Goal: Transaction & Acquisition: Subscribe to service/newsletter

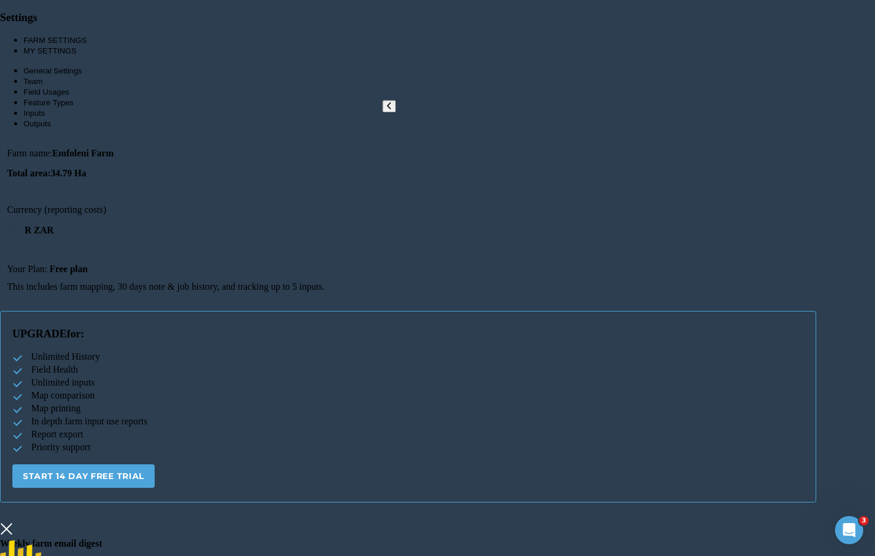
scroll to position [125, 0]
click at [13, 520] on img at bounding box center [6, 529] width 13 height 18
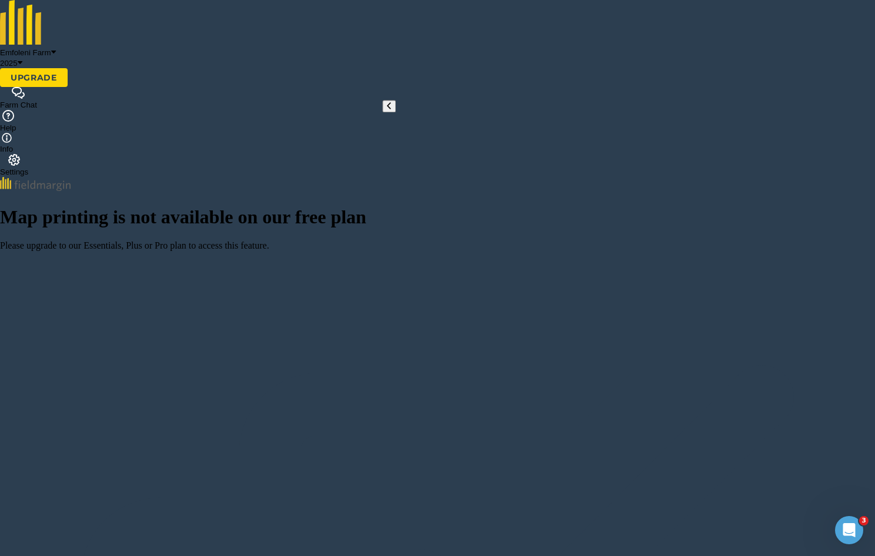
click at [389, 111] on icon at bounding box center [389, 106] width 4 height 9
click at [22, 15] on img at bounding box center [21, 22] width 42 height 45
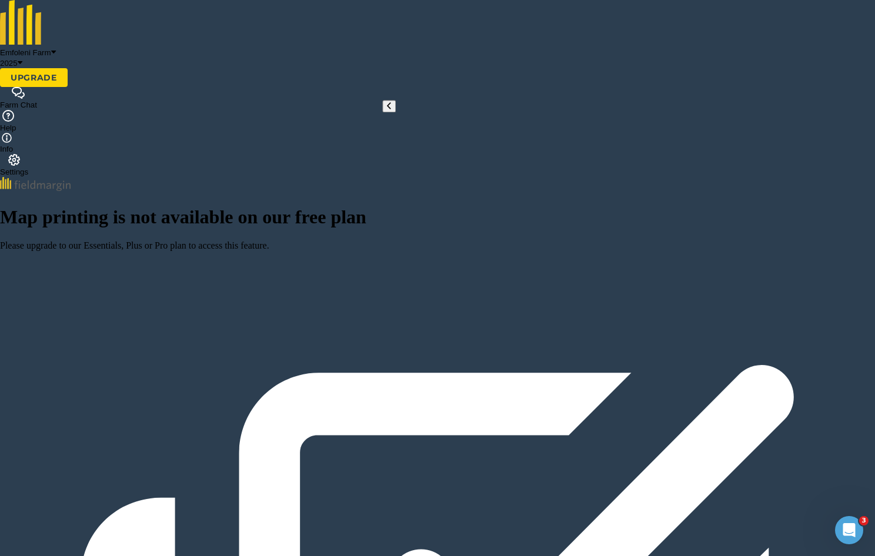
click at [21, 154] on img at bounding box center [14, 160] width 14 height 12
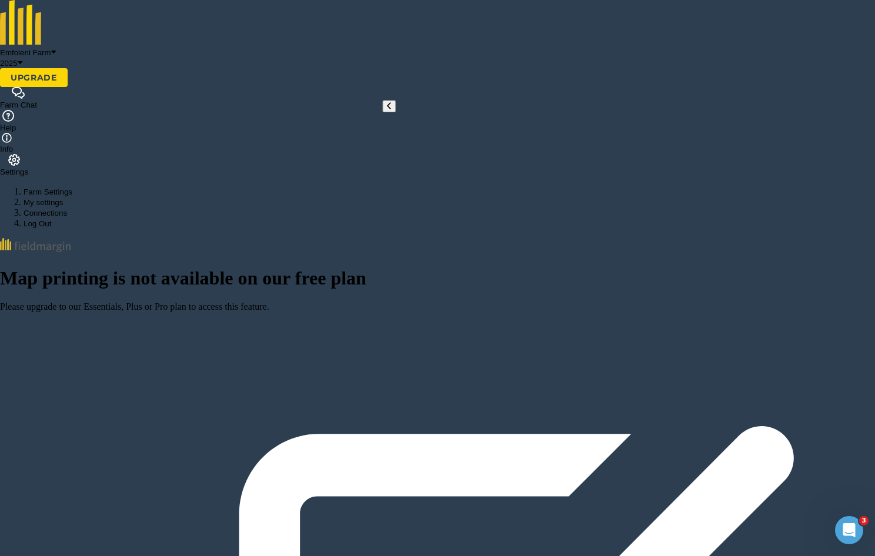
click at [72, 188] on button "Farm Settings" at bounding box center [48, 192] width 49 height 9
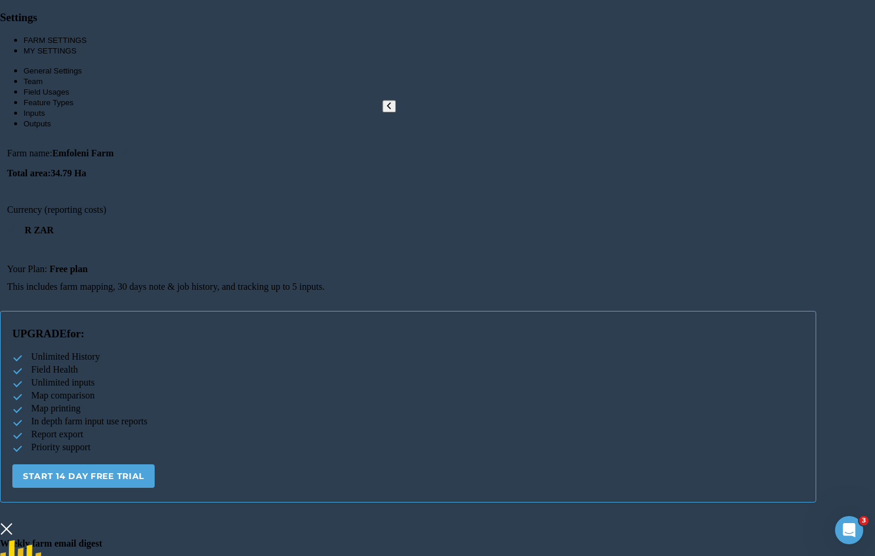
click at [76, 55] on button "MY SETTINGS" at bounding box center [50, 50] width 53 height 9
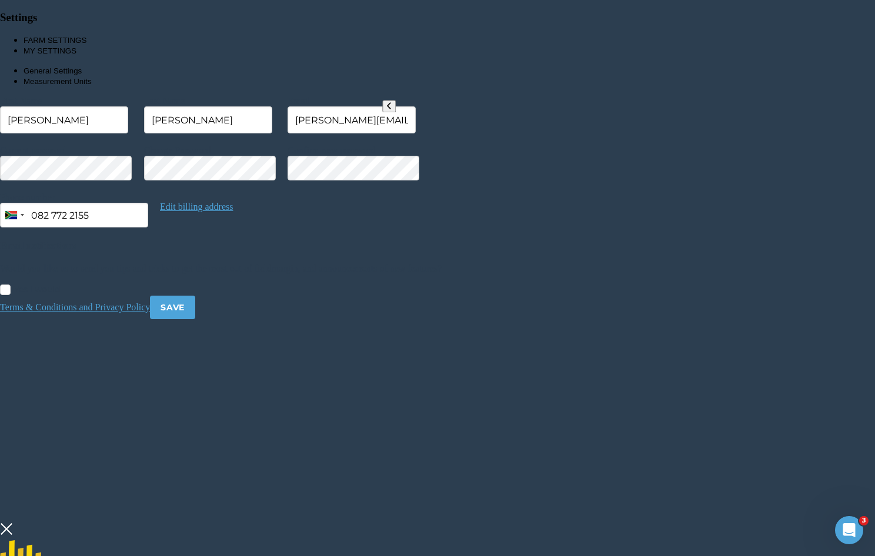
click at [13, 520] on img at bounding box center [6, 529] width 13 height 18
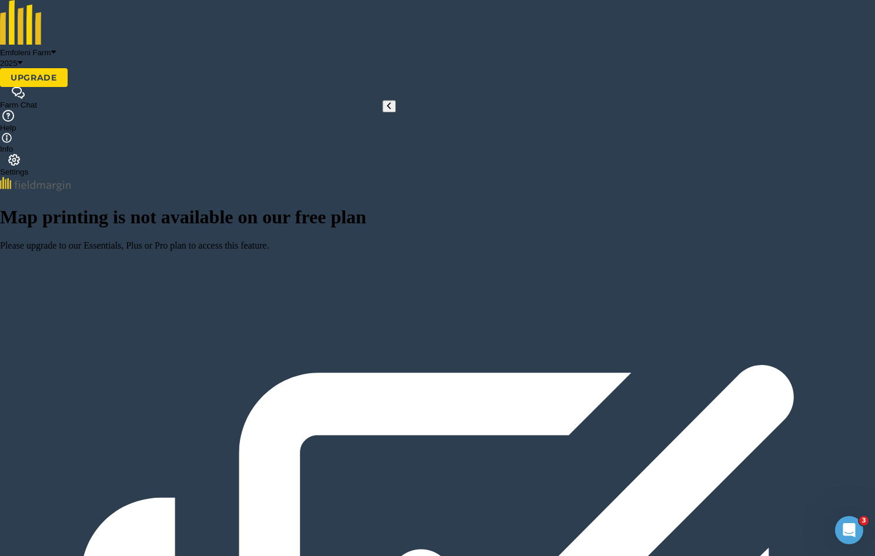
click at [387, 111] on icon at bounding box center [389, 106] width 4 height 9
click at [21, 154] on img at bounding box center [14, 160] width 14 height 12
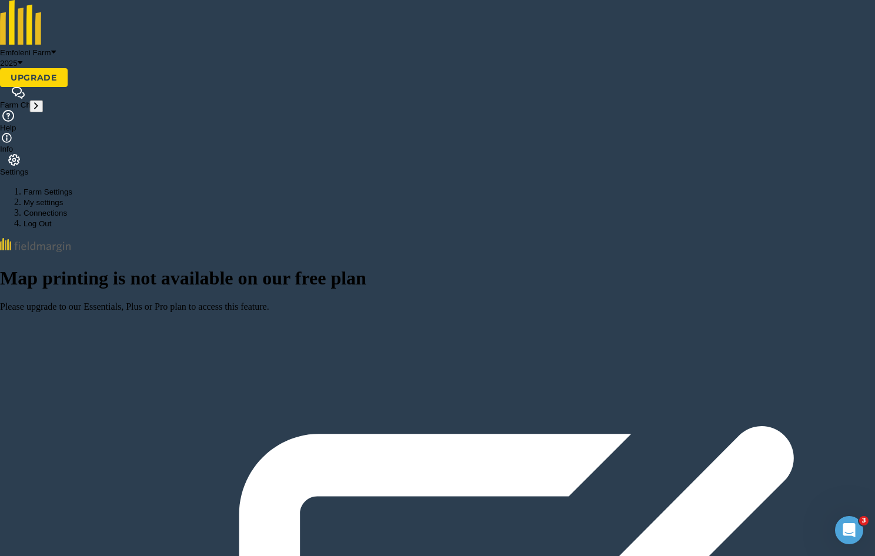
click at [67, 209] on button "Connections" at bounding box center [45, 213] width 43 height 9
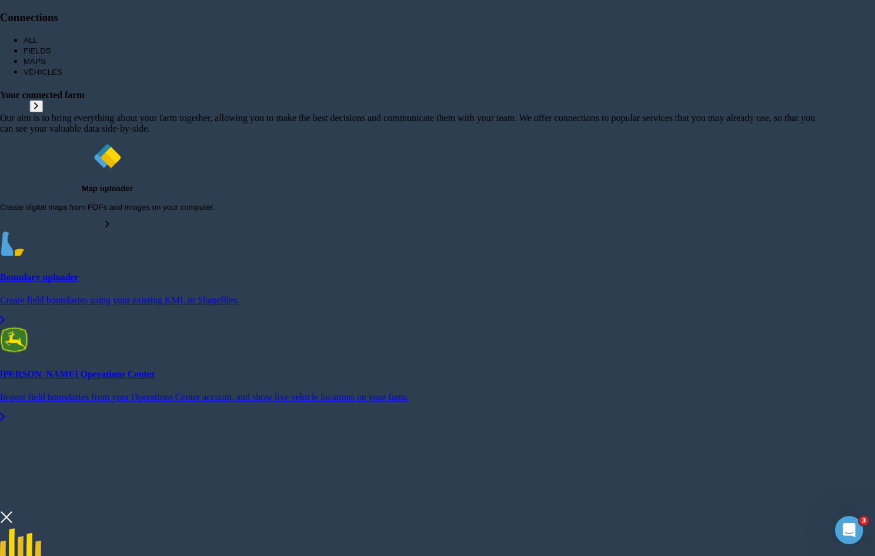
click at [51, 55] on button "FIELDS" at bounding box center [38, 50] width 28 height 9
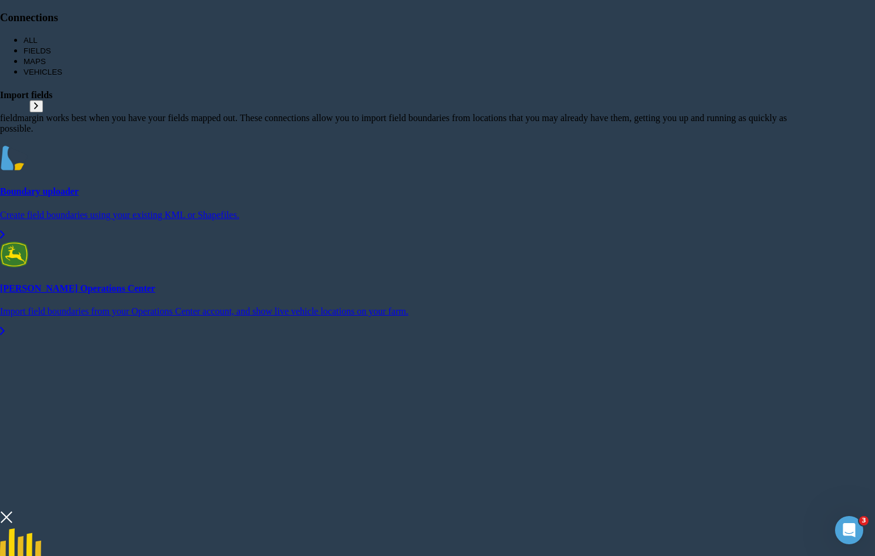
click at [46, 66] on button "MAPS" at bounding box center [35, 61] width 22 height 9
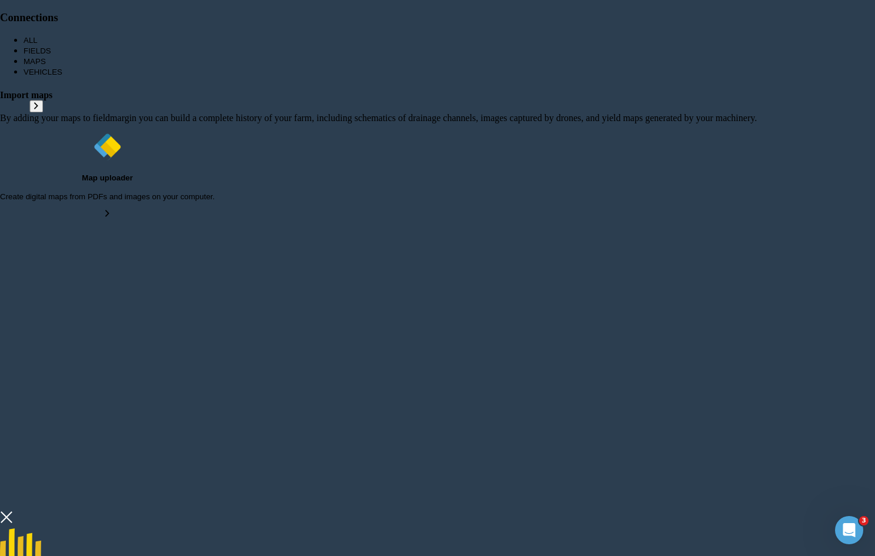
click at [62, 76] on button "VEHICLES" at bounding box center [43, 72] width 39 height 9
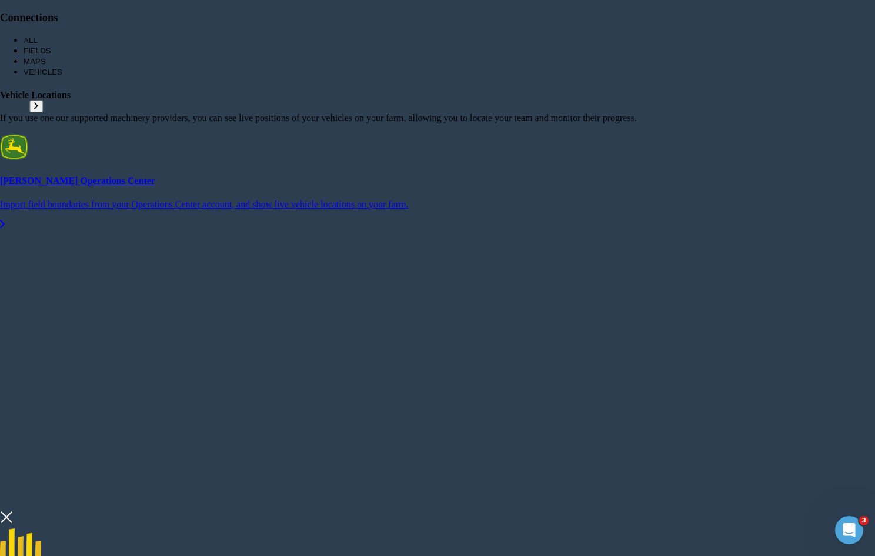
click at [38, 45] on button "ALL" at bounding box center [31, 40] width 14 height 9
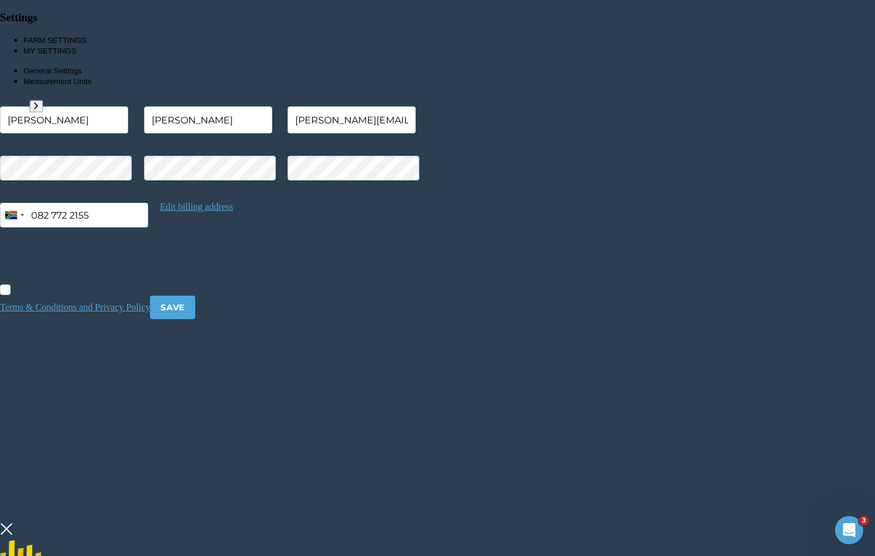
click at [86, 45] on button "FARM SETTINGS" at bounding box center [55, 40] width 63 height 9
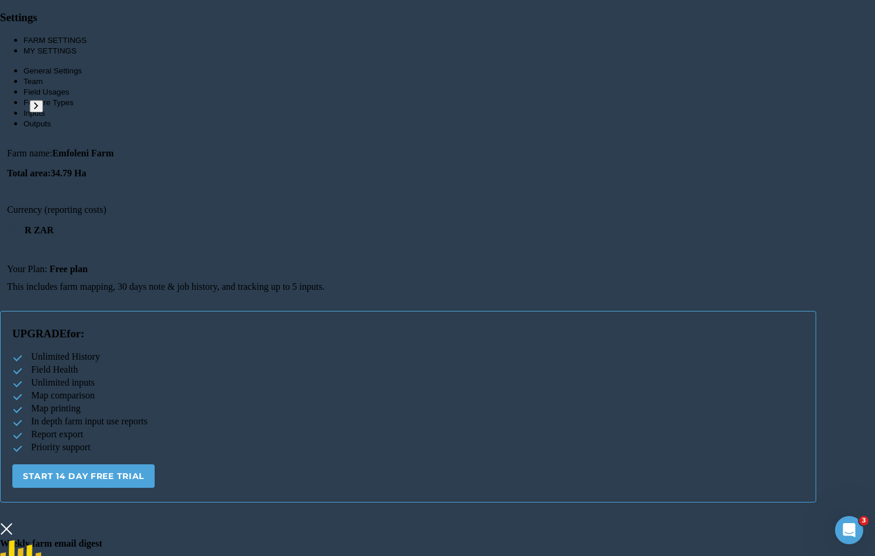
click at [73, 107] on button "Feature Types" at bounding box center [49, 102] width 50 height 9
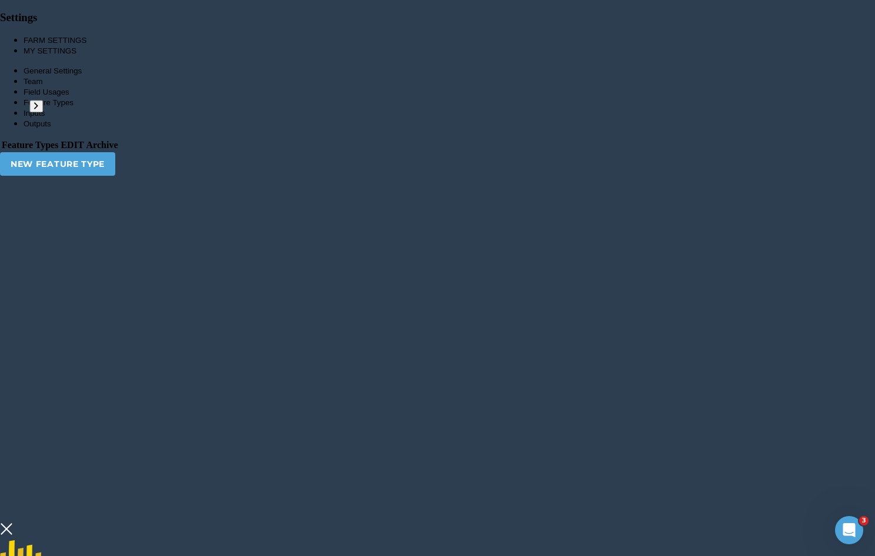
click at [45, 118] on button "Inputs" at bounding box center [34, 113] width 21 height 9
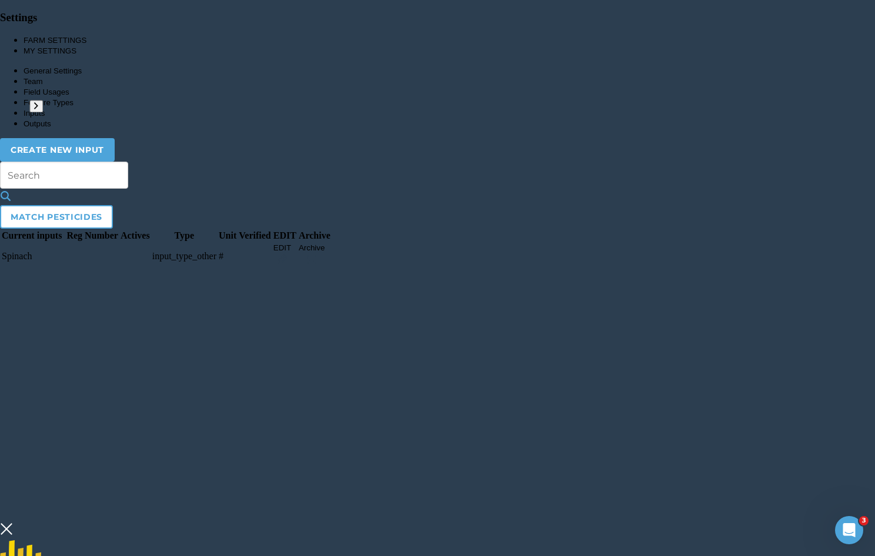
click at [69, 96] on button "Field Usages" at bounding box center [47, 92] width 46 height 9
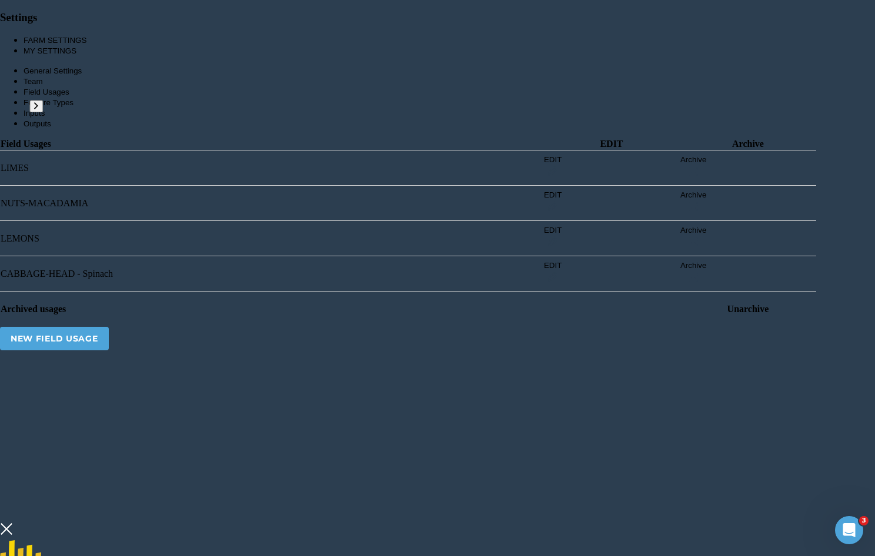
click at [43, 86] on button "Team" at bounding box center [33, 81] width 19 height 9
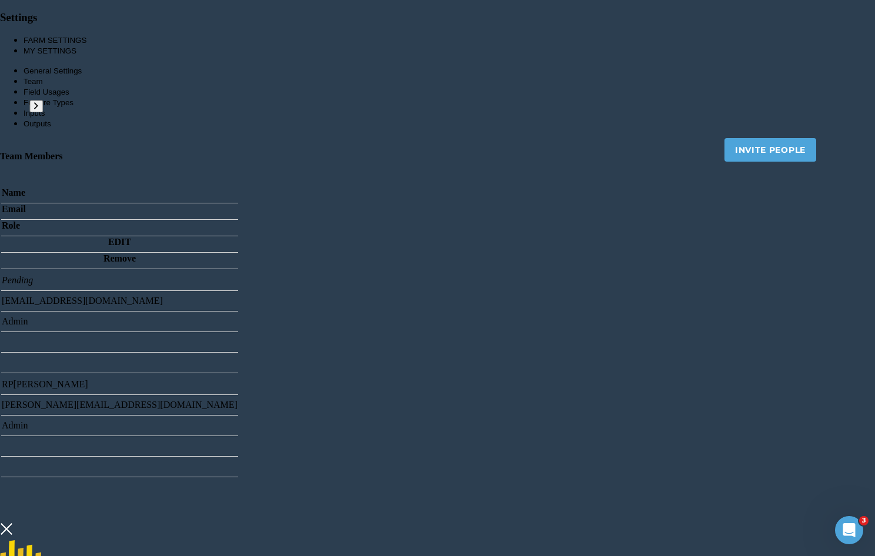
click at [82, 75] on button "General Settings" at bounding box center [53, 70] width 58 height 9
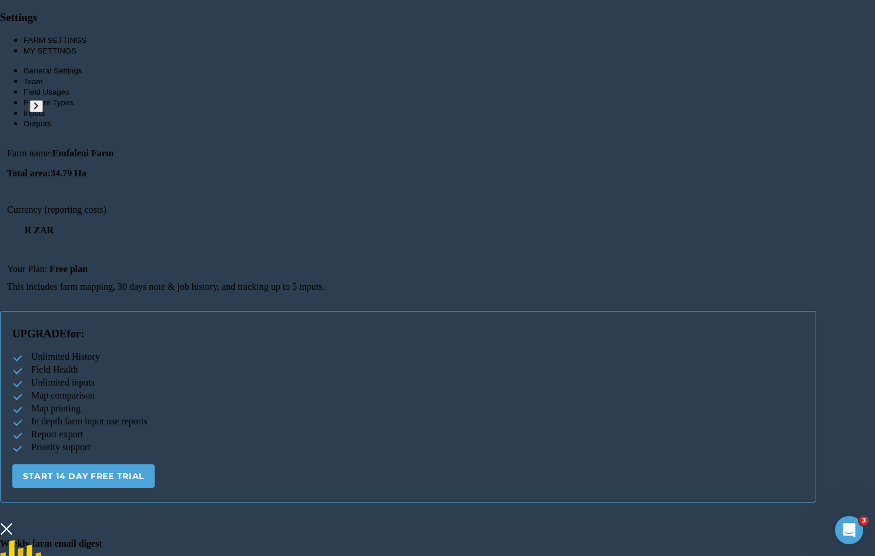
click at [13, 520] on img at bounding box center [6, 529] width 13 height 18
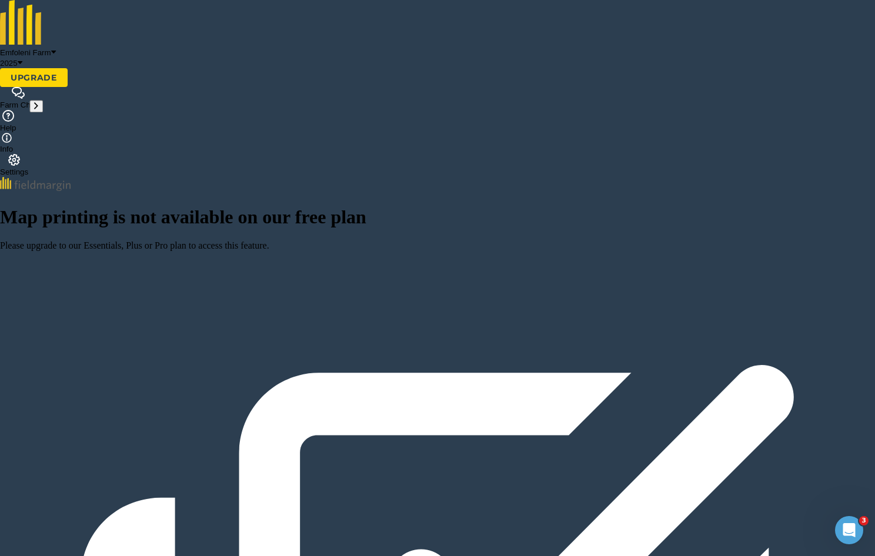
click at [206, 47] on nav "Emfoleni Farm 2025" at bounding box center [103, 57] width 206 height 21
click at [12, 133] on img at bounding box center [7, 138] width 10 height 10
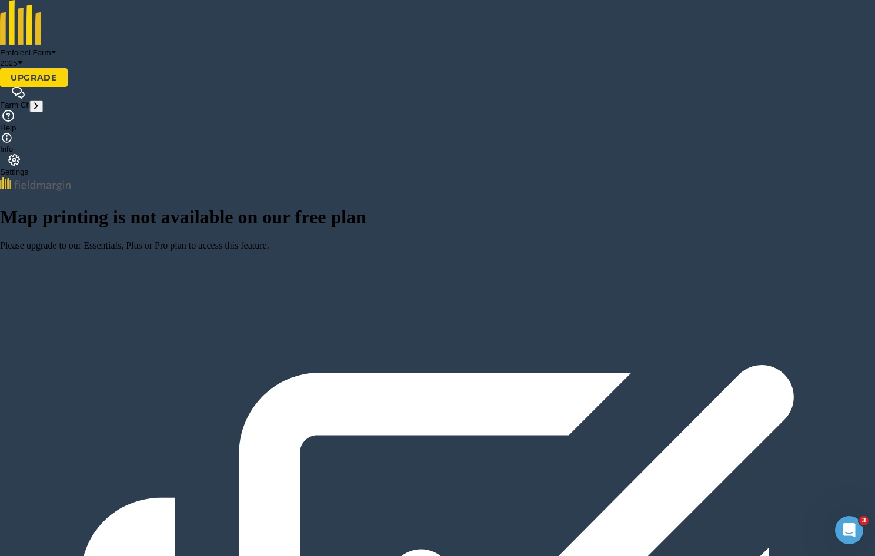
click at [20, 20] on img at bounding box center [21, 22] width 42 height 45
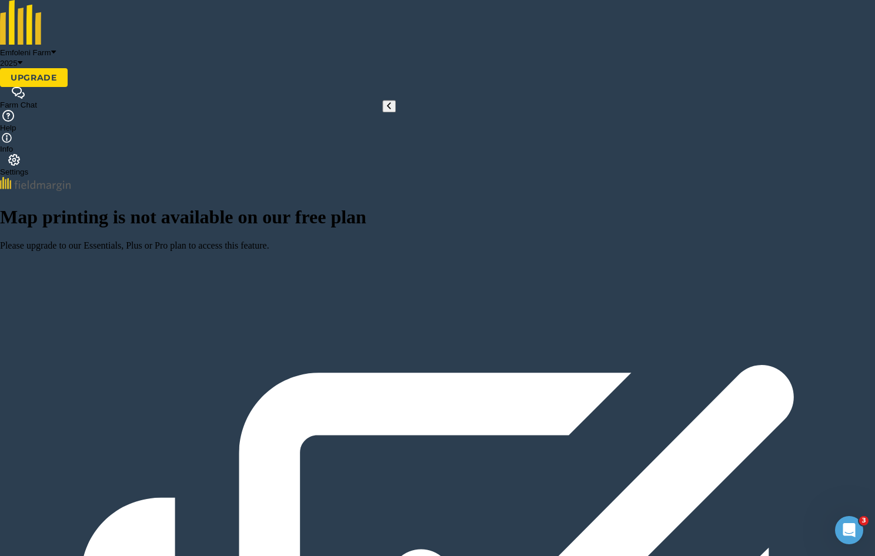
click at [387, 111] on icon at bounding box center [389, 106] width 4 height 9
click at [68, 68] on link "Upgrade" at bounding box center [34, 77] width 68 height 19
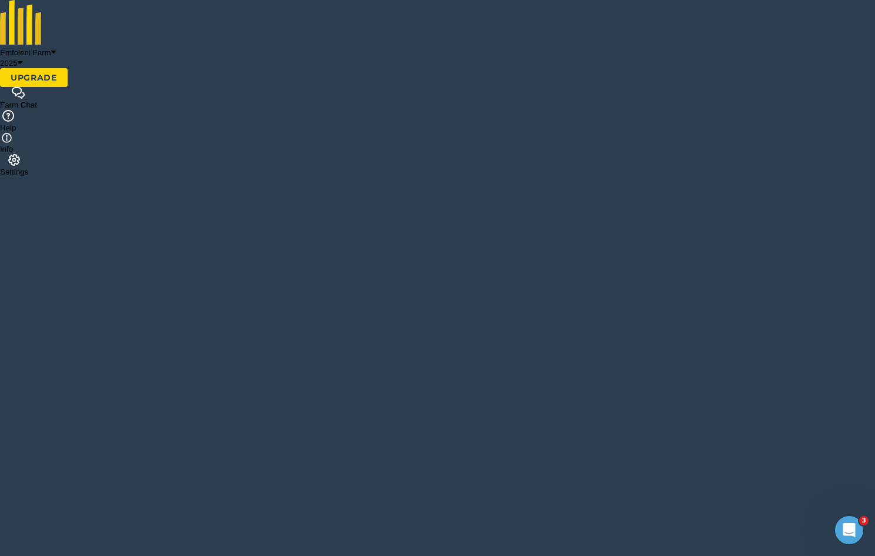
click at [21, 154] on img at bounding box center [14, 160] width 14 height 12
click at [63, 198] on button "My settings" at bounding box center [43, 202] width 39 height 9
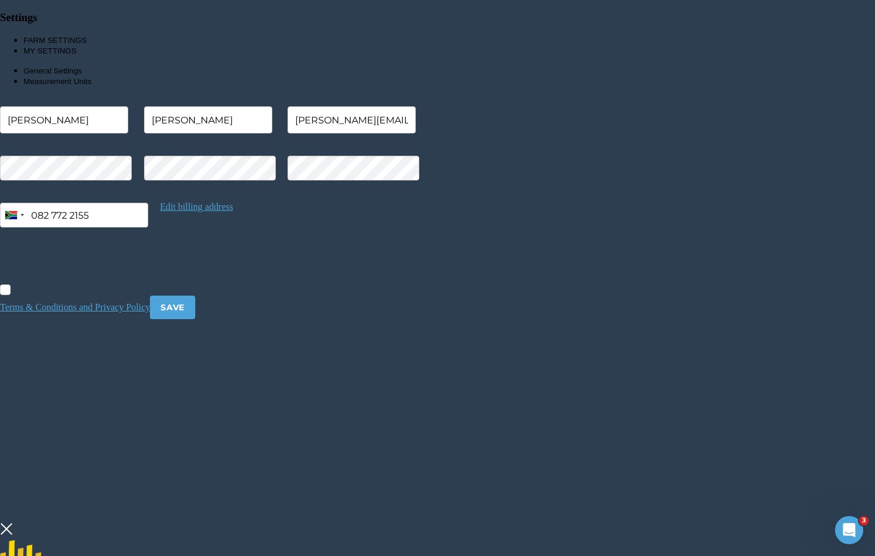
click at [13, 520] on img at bounding box center [6, 529] width 13 height 18
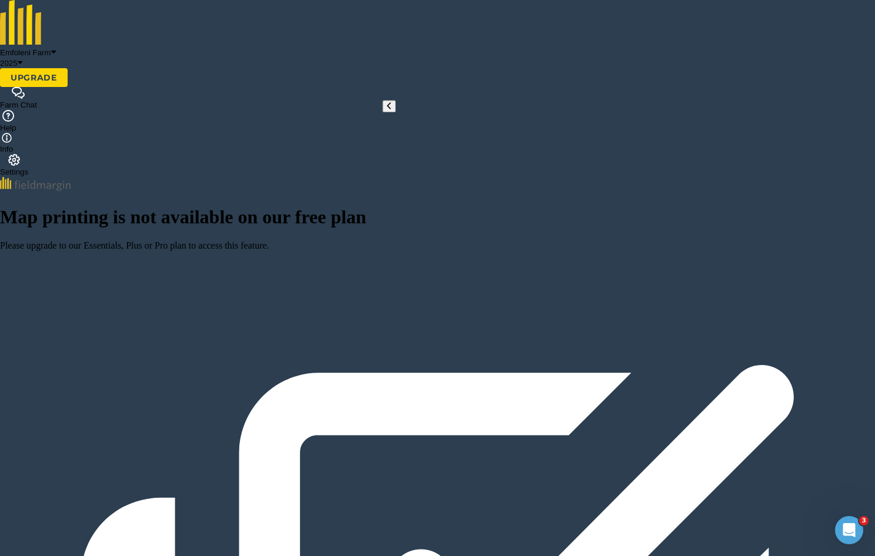
click at [387, 111] on icon at bounding box center [389, 106] width 4 height 9
